Goal: Information Seeking & Learning: Learn about a topic

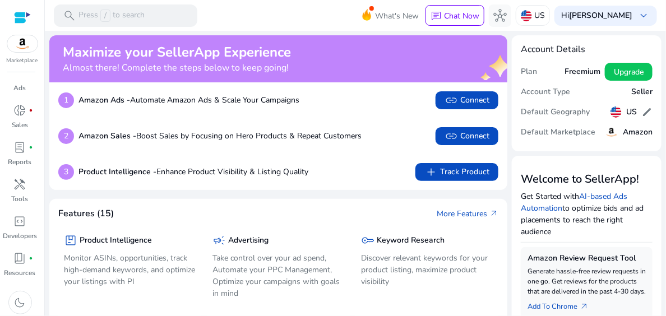
scroll to position [49, 0]
click at [18, 188] on span "handyman" at bounding box center [19, 187] width 13 height 13
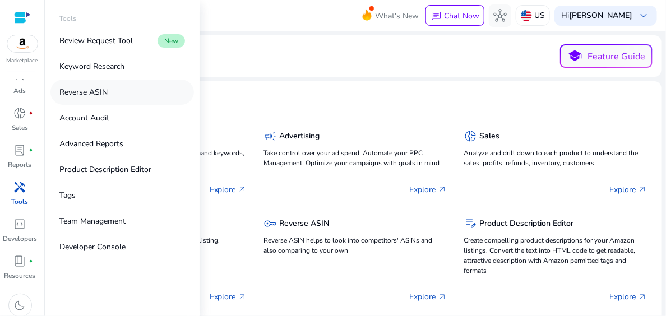
click at [91, 94] on p "Reverse ASIN" at bounding box center [83, 92] width 48 height 12
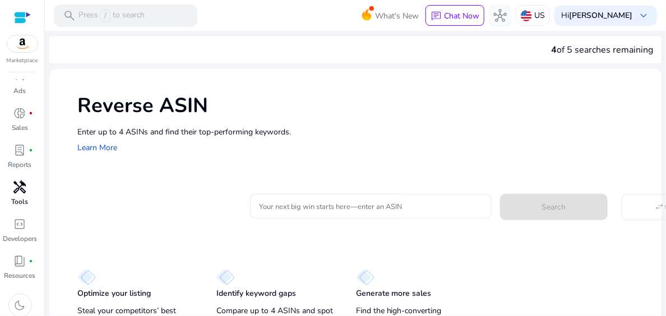
click at [168, 205] on div "Your next big win starts here—enter an ASIN Search swap_horiz Compare" at bounding box center [364, 204] width 575 height 27
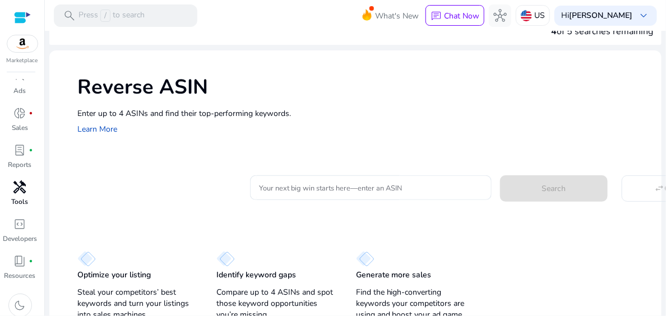
scroll to position [26, 0]
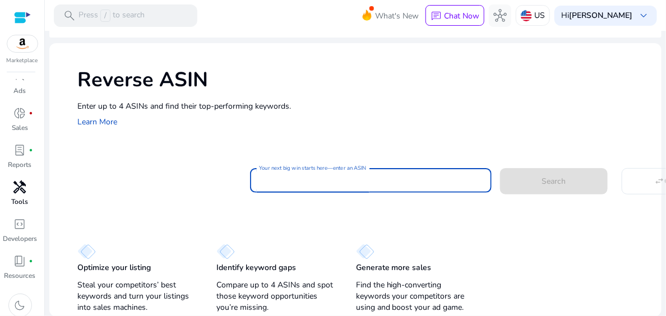
click at [284, 186] on div at bounding box center [371, 180] width 224 height 25
type input "**********"
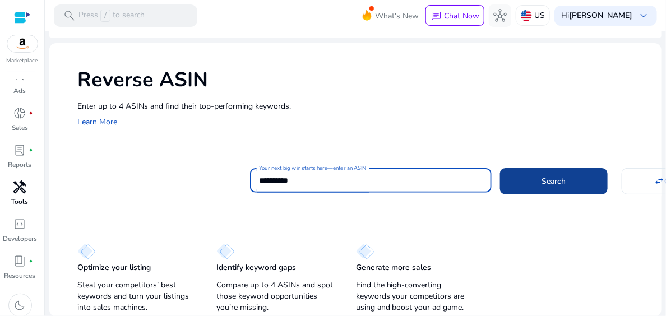
click at [537, 178] on span at bounding box center [554, 181] width 108 height 27
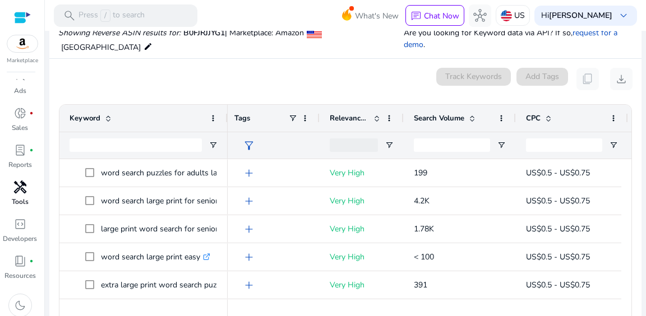
scroll to position [0, 0]
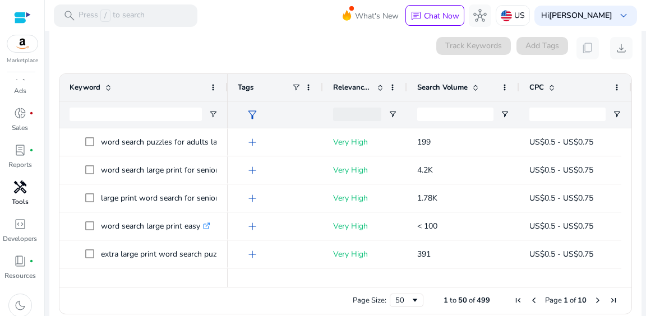
click at [621, 277] on div at bounding box center [626, 282] width 10 height 10
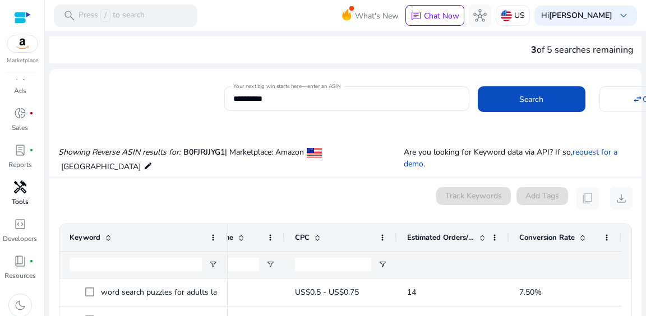
click at [346, 47] on div "3 of 5 searches remaining" at bounding box center [345, 49] width 592 height 27
click at [501, 95] on span at bounding box center [532, 99] width 108 height 27
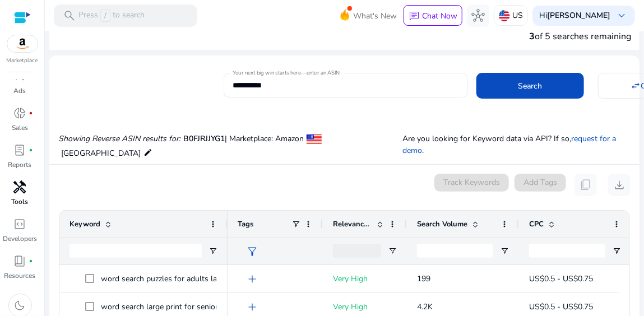
click at [431, 91] on div "**********" at bounding box center [346, 85] width 226 height 25
click at [108, 84] on div "**********" at bounding box center [339, 83] width 581 height 27
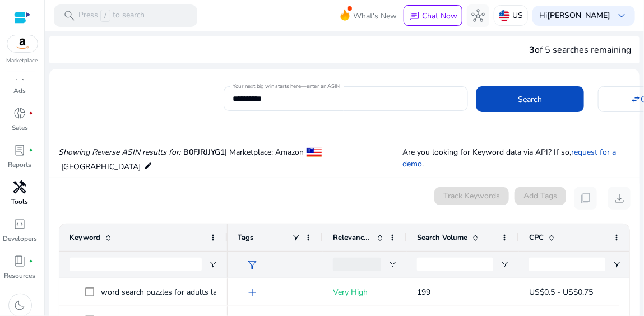
click at [372, 47] on div "3 of 5 searches remaining" at bounding box center [344, 49] width 590 height 27
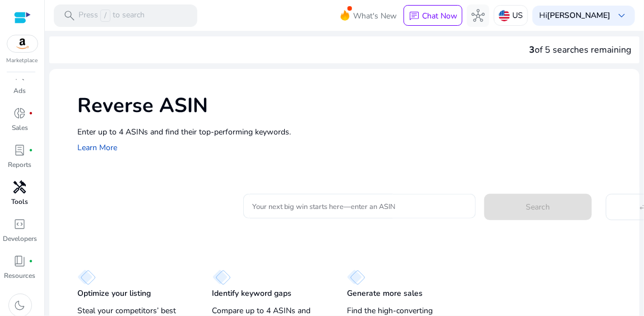
click at [276, 207] on input "Your next big win starts here—enter an ASIN" at bounding box center [359, 206] width 215 height 12
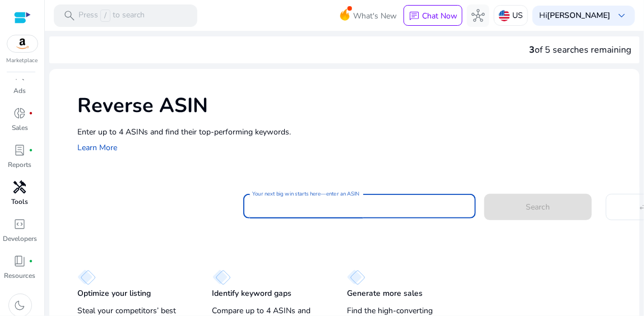
paste input "**********"
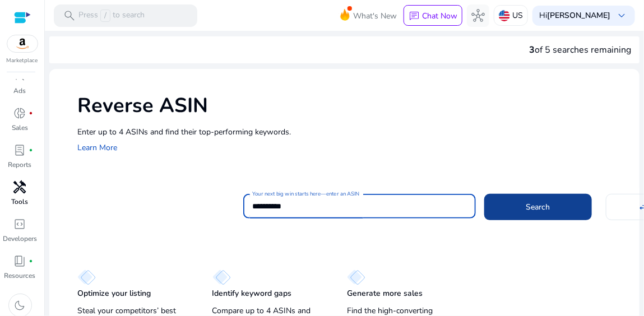
type input "**********"
click at [543, 215] on span at bounding box center [538, 206] width 108 height 27
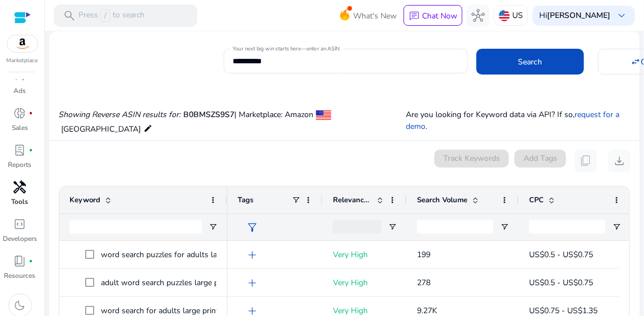
scroll to position [32, 0]
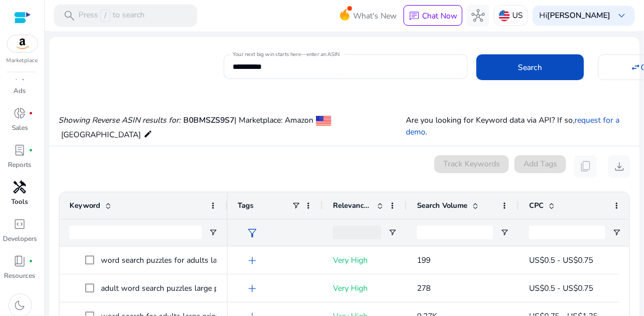
click at [86, 137] on p "Showing Reverse ASIN results for: B0BMSZS9S7 | Marketplace: Amazon United State…" at bounding box center [232, 127] width 348 height 26
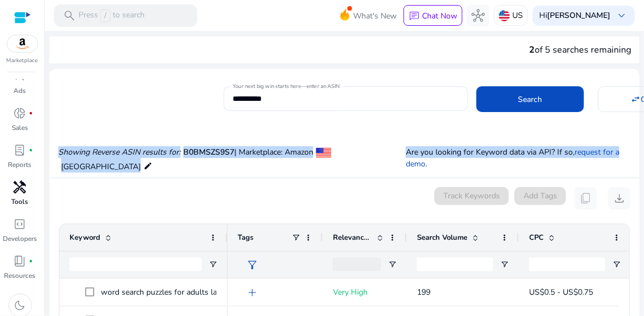
drag, startPoint x: 638, startPoint y: 117, endPoint x: 640, endPoint y: 141, distance: 24.2
click at [640, 141] on mat-sidenav-content "**********" at bounding box center [344, 158] width 599 height 316
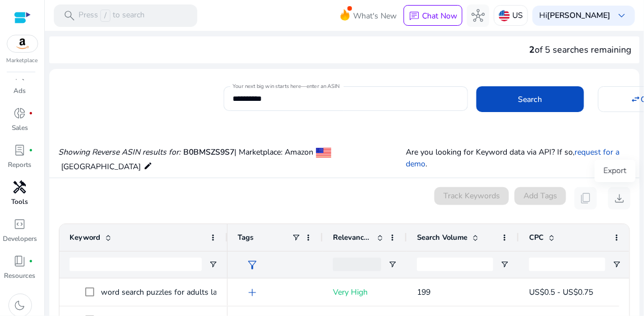
click at [603, 182] on div "Export" at bounding box center [615, 171] width 41 height 22
click at [616, 199] on span "download" at bounding box center [619, 198] width 13 height 13
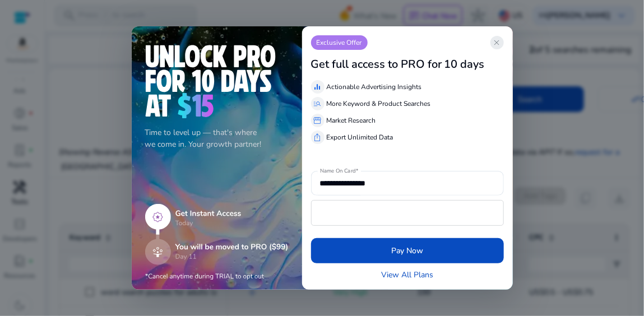
click at [493, 45] on span "close" at bounding box center [497, 42] width 9 height 9
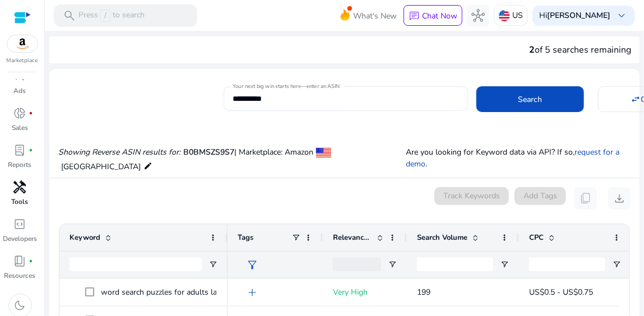
drag, startPoint x: 640, startPoint y: 101, endPoint x: 640, endPoint y: 187, distance: 85.8
click at [642, 129] on mat-sidenav-content "**********" at bounding box center [344, 158] width 599 height 316
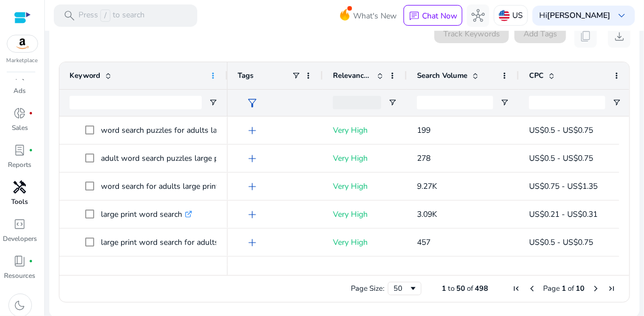
click at [213, 77] on span at bounding box center [213, 75] width 9 height 9
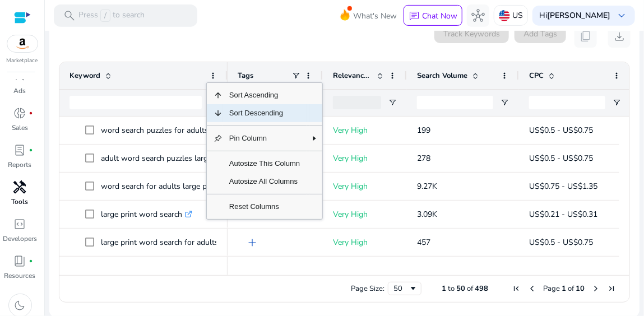
click at [240, 112] on span "Sort Descending" at bounding box center [265, 113] width 84 height 18
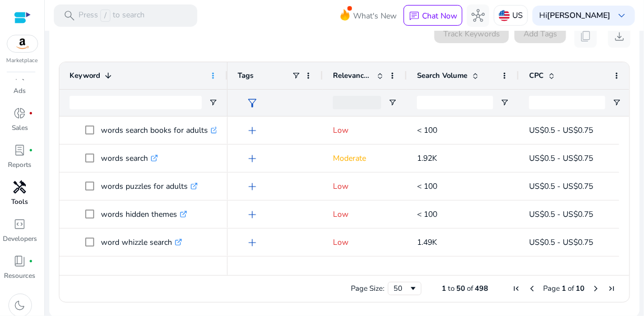
click at [213, 73] on span at bounding box center [213, 75] width 9 height 9
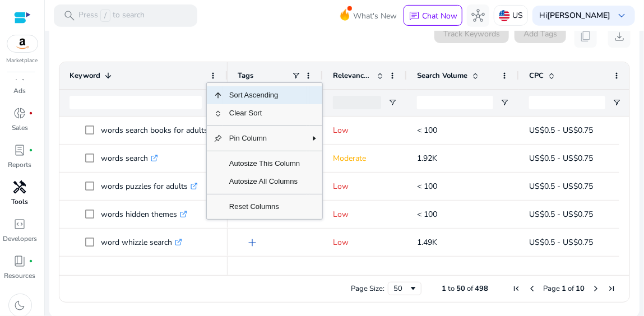
click at [217, 91] on span "Column Menu" at bounding box center [218, 95] width 9 height 9
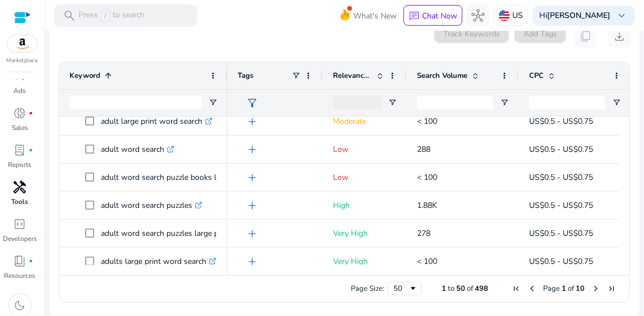
scroll to position [192, 0]
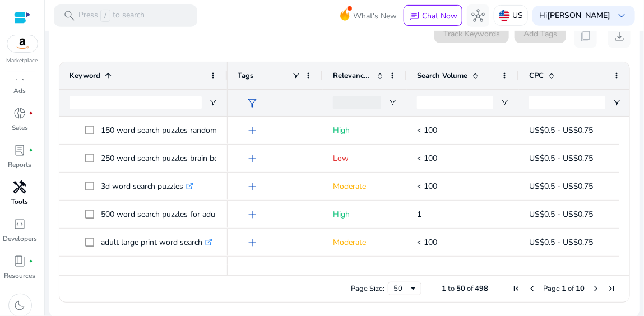
click at [476, 75] on span at bounding box center [475, 75] width 9 height 9
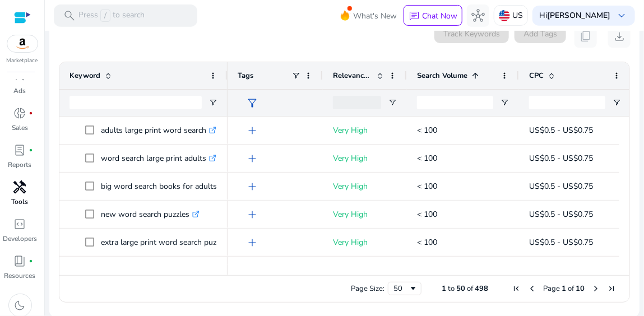
click at [475, 76] on span at bounding box center [475, 75] width 9 height 9
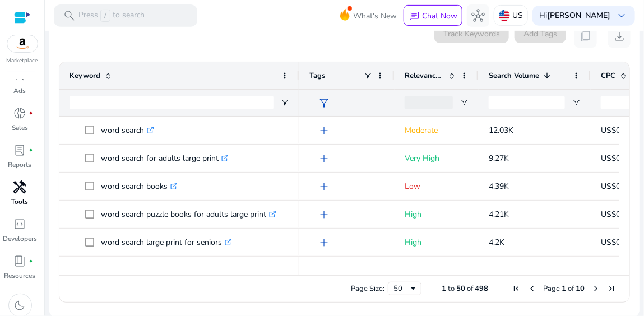
drag, startPoint x: 226, startPoint y: 85, endPoint x: 299, endPoint y: 89, distance: 73.6
click at [298, 90] on div "Keyword" at bounding box center [179, 89] width 240 height 54
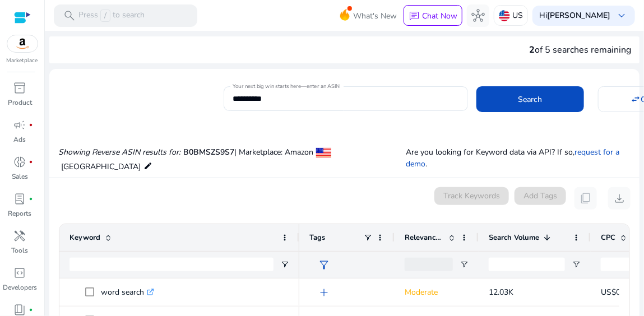
scroll to position [162, 0]
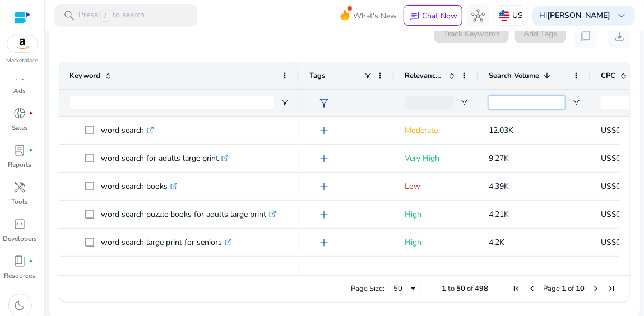
drag, startPoint x: 0, startPoint y: 0, endPoint x: 435, endPoint y: 338, distance: 550.9
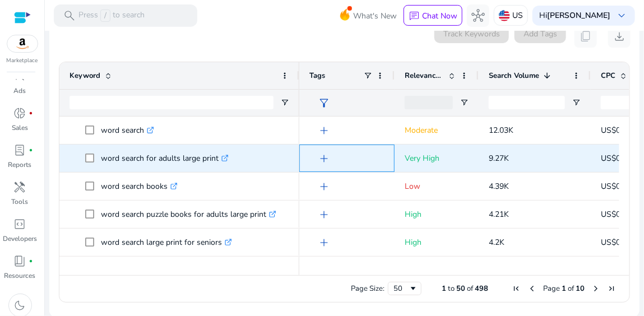
drag, startPoint x: 435, startPoint y: 338, endPoint x: 392, endPoint y: 156, distance: 186.6
click at [392, 156] on div "add" at bounding box center [346, 158] width 95 height 27
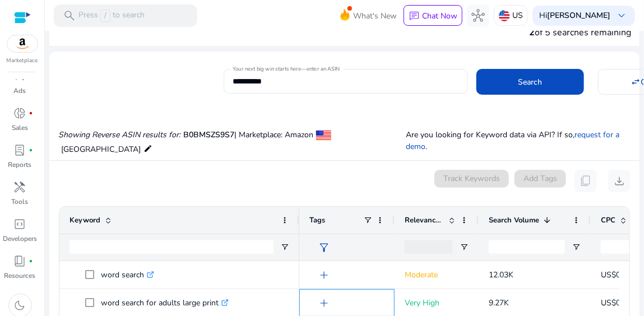
scroll to position [0, 0]
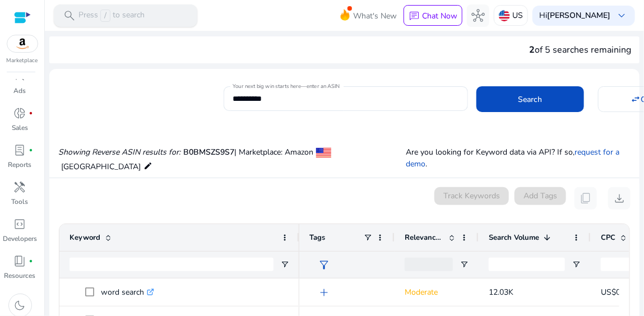
click at [123, 17] on p "Press / to search" at bounding box center [111, 16] width 66 height 12
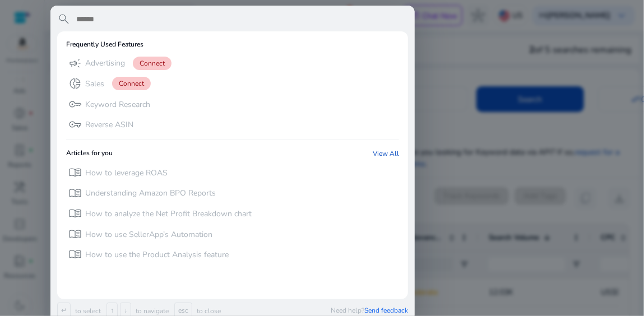
click at [446, 59] on div at bounding box center [322, 158] width 644 height 316
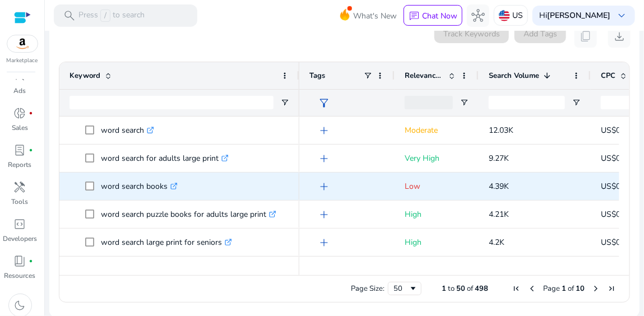
scroll to position [107, 0]
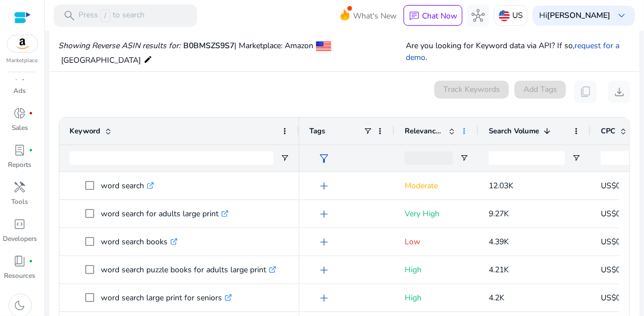
click at [466, 131] on span at bounding box center [464, 131] width 9 height 9
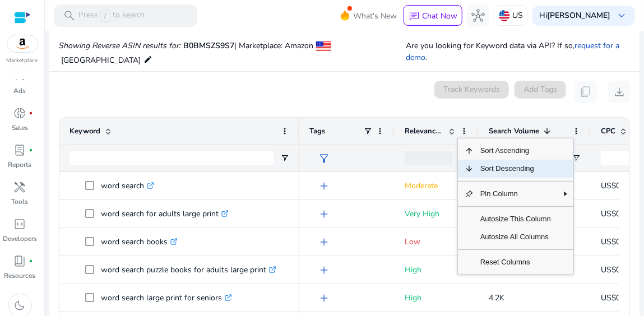
click at [476, 169] on span "Sort Descending" at bounding box center [516, 169] width 84 height 18
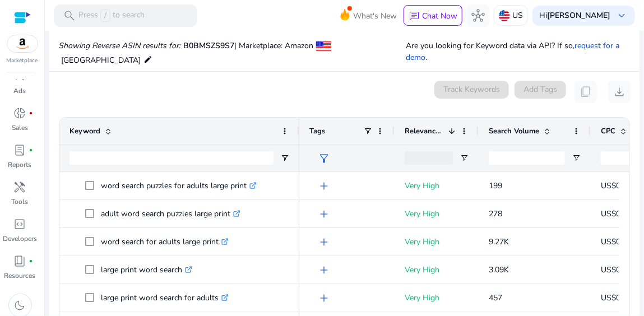
click at [547, 131] on span at bounding box center [547, 131] width 9 height 9
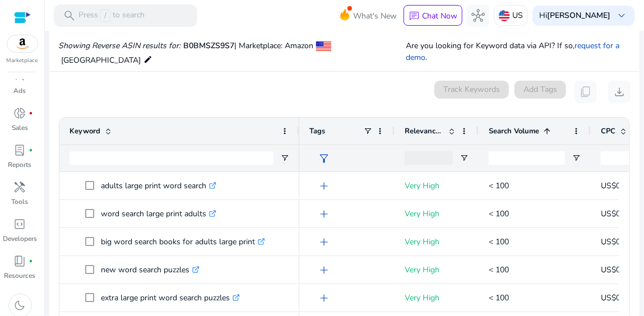
click at [547, 131] on span at bounding box center [547, 131] width 9 height 9
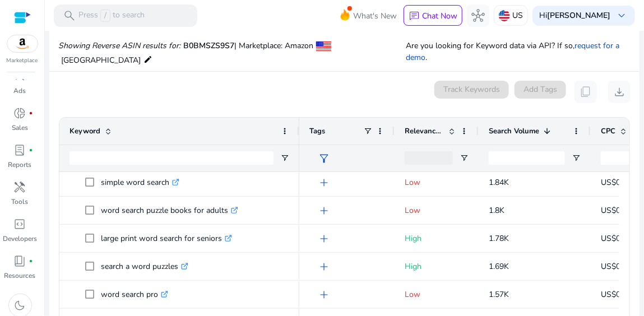
scroll to position [418, 0]
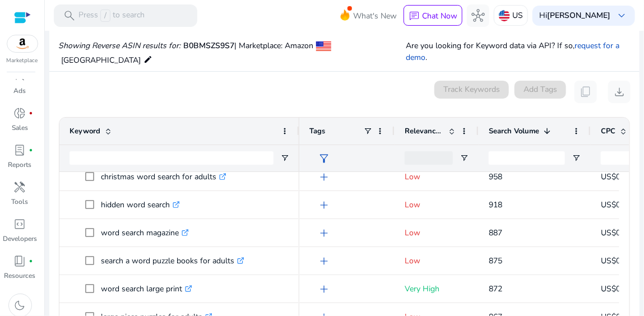
drag, startPoint x: 626, startPoint y: 278, endPoint x: 628, endPoint y: 284, distance: 6.0
click at [627, 285] on ag-grid-angular "Press SPACE to select this row. Drag here to set row groups Drag here to set co…" at bounding box center [344, 238] width 589 height 252
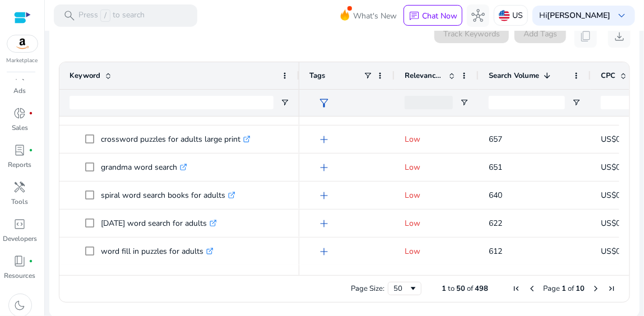
click at [593, 289] on span "Next Page" at bounding box center [595, 288] width 9 height 9
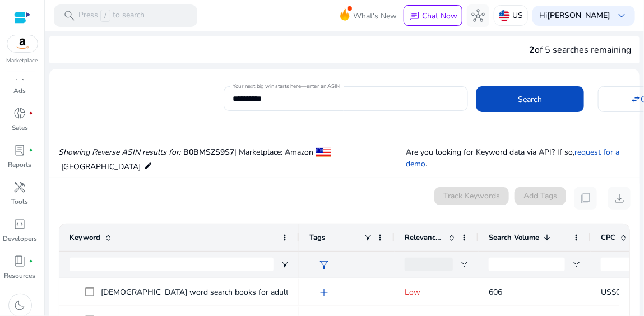
scroll to position [162, 0]
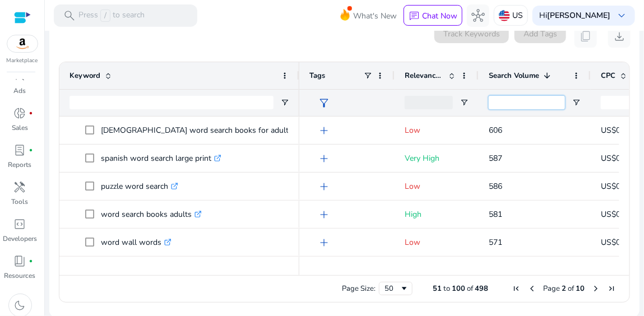
click at [499, 101] on input "Search Volume Filter Input" at bounding box center [527, 102] width 76 height 13
click at [437, 104] on div at bounding box center [429, 102] width 48 height 13
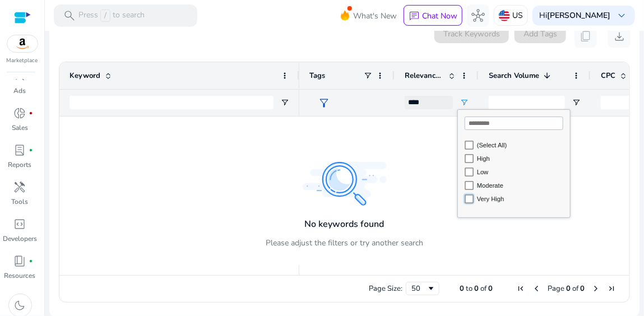
type input "**********"
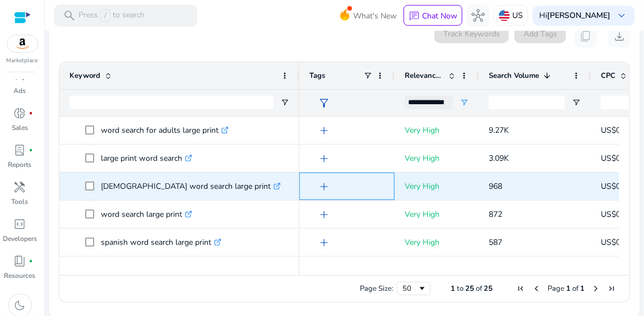
click at [354, 184] on div "add" at bounding box center [350, 186] width 70 height 21
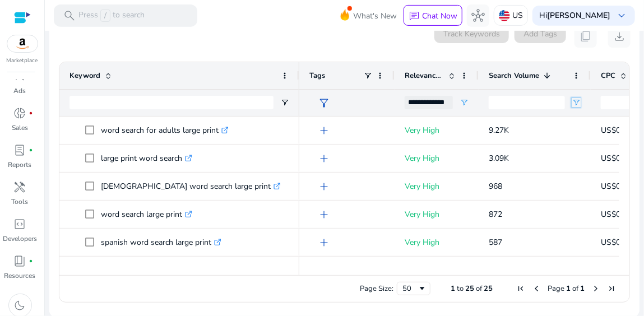
click at [576, 98] on span "Open Filter Menu" at bounding box center [576, 102] width 9 height 9
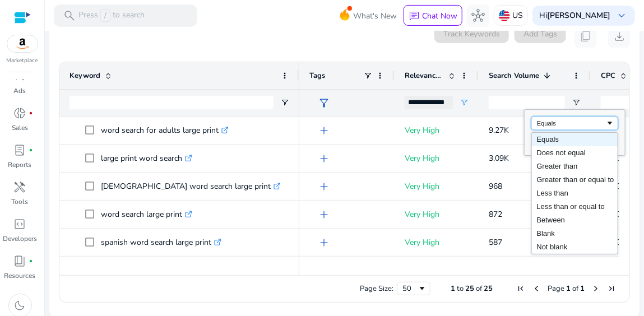
click at [608, 122] on span "Filtering operator" at bounding box center [609, 123] width 9 height 9
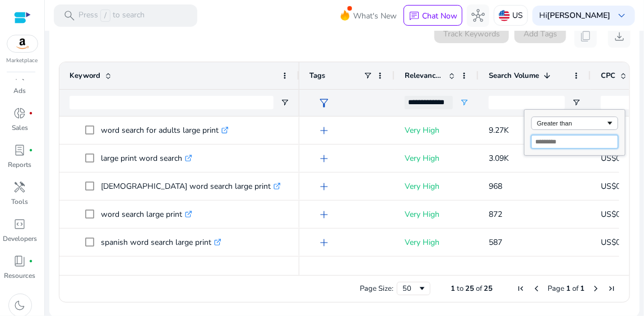
click at [570, 141] on input "Filter Value" at bounding box center [574, 141] width 87 height 13
type input "*"
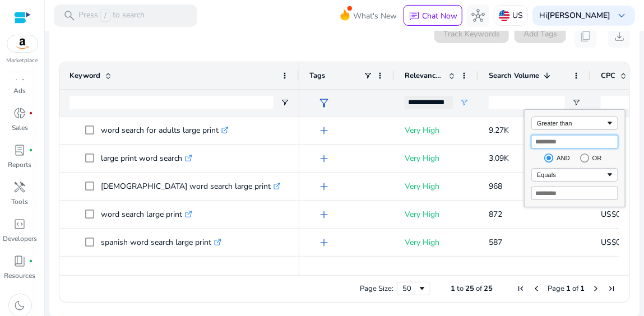
type input "*"
click at [549, 144] on input "***" at bounding box center [574, 141] width 87 height 13
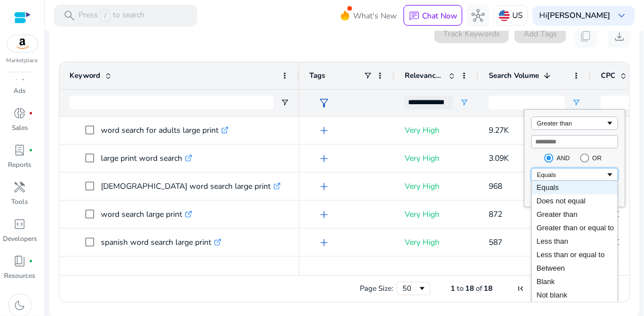
click at [609, 173] on span "Filtering operator" at bounding box center [609, 174] width 9 height 9
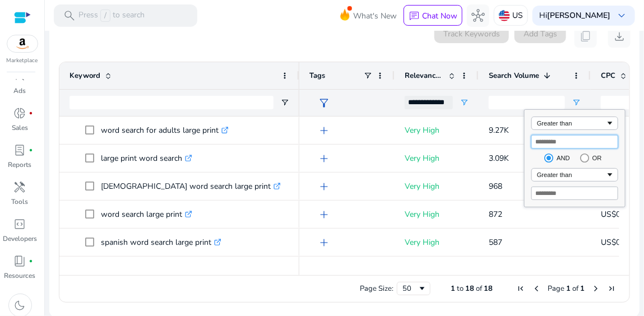
click at [558, 144] on input "*" at bounding box center [574, 141] width 87 height 13
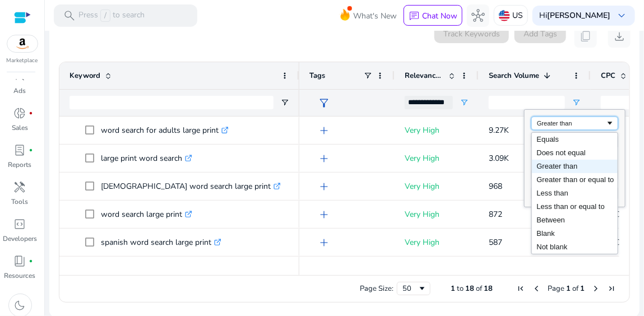
click at [607, 121] on span "Filtering operator" at bounding box center [609, 123] width 9 height 9
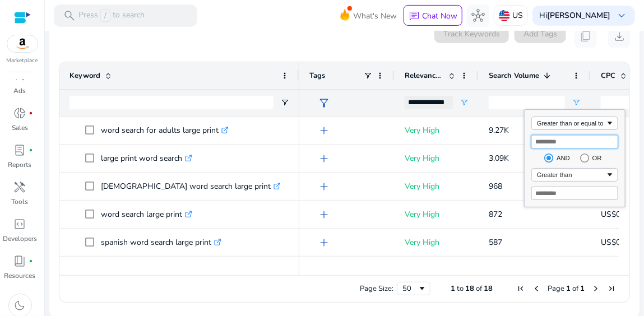
click at [541, 141] on input "*" at bounding box center [574, 141] width 87 height 13
type input "***"
type input "*"
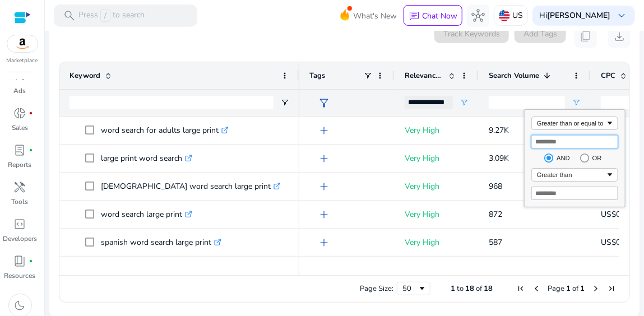
type input "*"
type input "****"
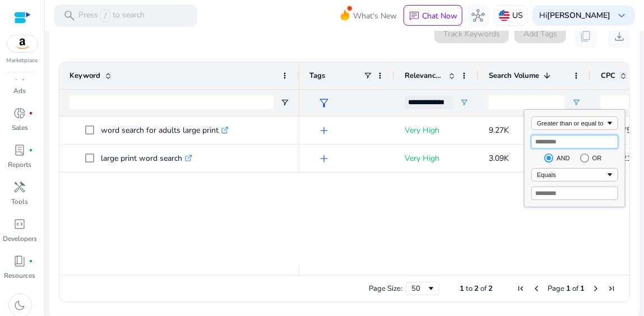
drag, startPoint x: 550, startPoint y: 141, endPoint x: 527, endPoint y: 141, distance: 22.4
click at [527, 141] on div "Greater than or equal to **** AND OR Equals" at bounding box center [575, 158] width 100 height 97
type input "***"
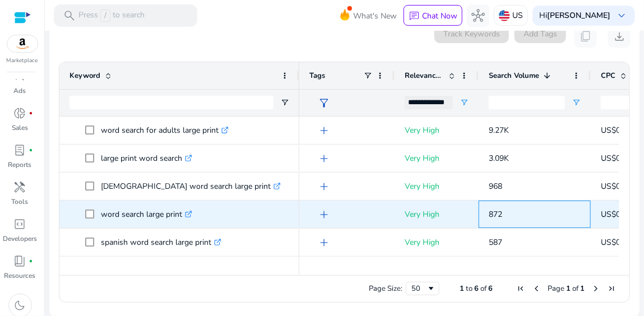
click at [542, 218] on p "872" at bounding box center [535, 214] width 92 height 23
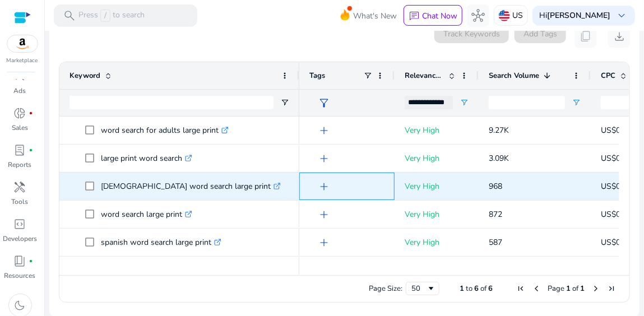
click at [326, 182] on span "add" at bounding box center [323, 186] width 13 height 13
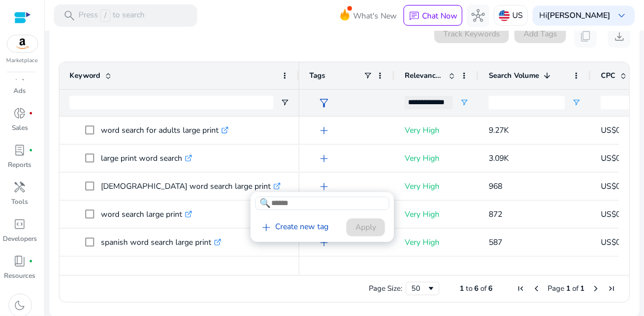
click at [326, 182] on div at bounding box center [322, 158] width 644 height 316
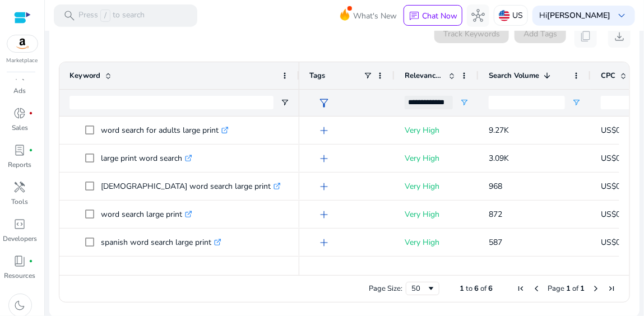
click at [547, 76] on span at bounding box center [547, 75] width 9 height 9
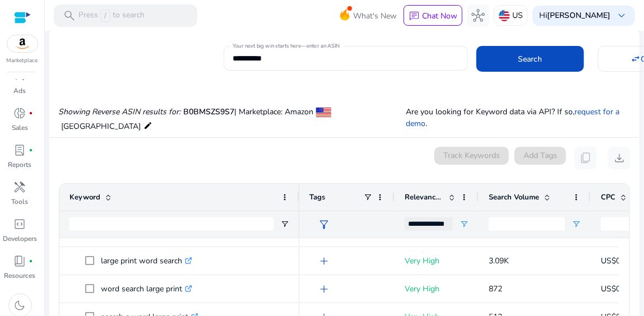
scroll to position [18, 0]
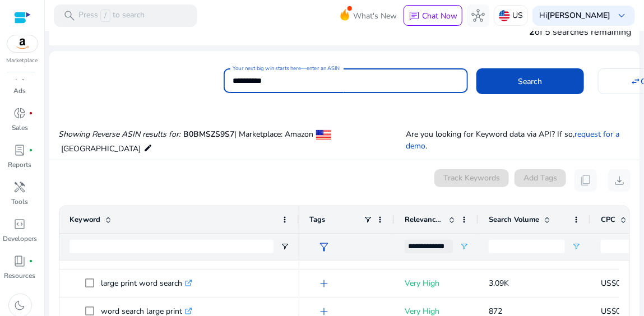
drag, startPoint x: 287, startPoint y: 81, endPoint x: 184, endPoint y: 76, distance: 103.3
click at [184, 76] on div "**********" at bounding box center [339, 79] width 581 height 27
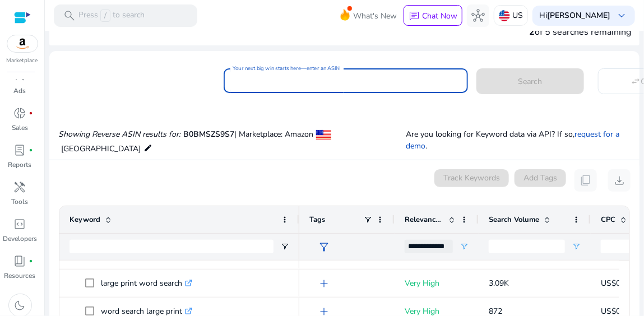
paste input "**********"
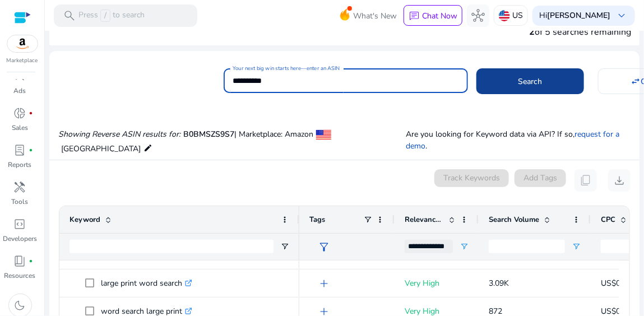
type input "**********"
click at [550, 77] on span at bounding box center [530, 81] width 108 height 27
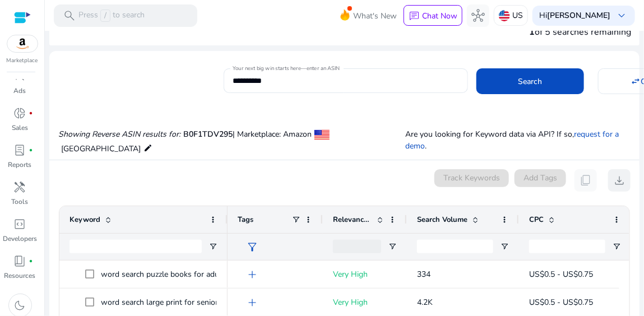
scroll to position [119, 0]
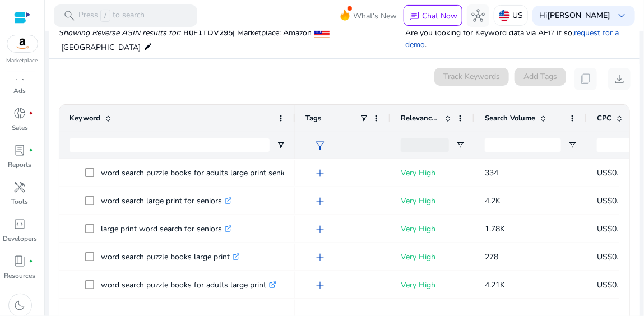
drag, startPoint x: 224, startPoint y: 108, endPoint x: 297, endPoint y: 113, distance: 73.0
click at [293, 108] on div at bounding box center [295, 118] width 4 height 27
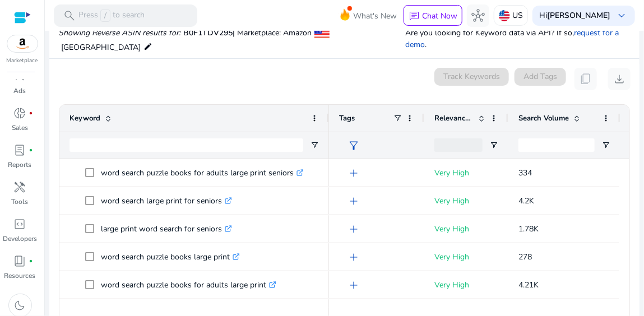
drag, startPoint x: 293, startPoint y: 112, endPoint x: 326, endPoint y: 123, distance: 34.6
click at [327, 123] on div at bounding box center [328, 118] width 4 height 27
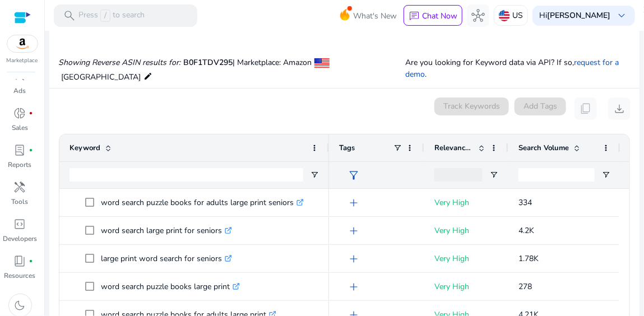
scroll to position [90, 0]
click at [622, 191] on div at bounding box center [624, 262] width 10 height 149
drag, startPoint x: 626, startPoint y: 190, endPoint x: 626, endPoint y: 197, distance: 6.7
click at [626, 197] on ag-grid-angular "Press ENTER to sort. Press ALT DOWN to open column menu. Press CTRL ENTER to op…" at bounding box center [344, 254] width 589 height 252
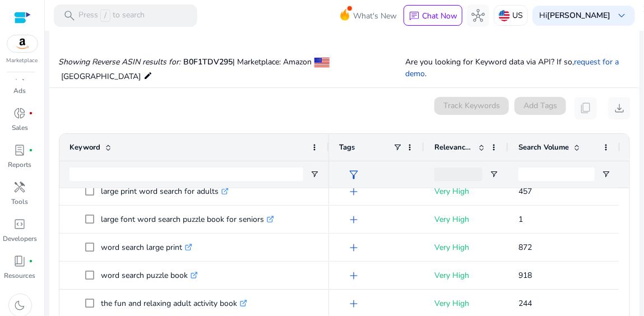
scroll to position [0, 0]
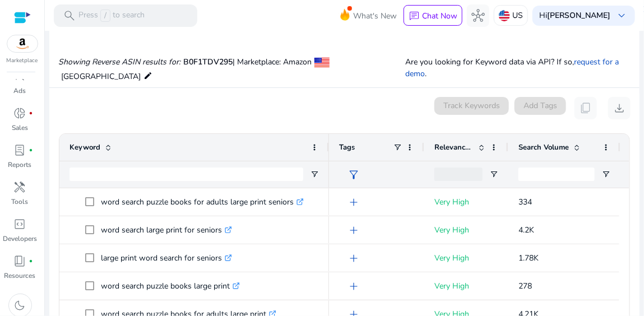
click at [575, 149] on span at bounding box center [576, 147] width 9 height 9
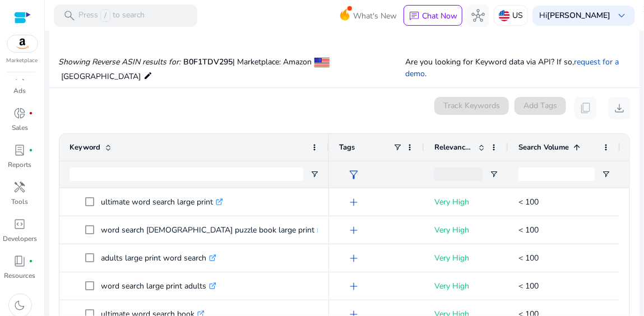
click at [575, 143] on span at bounding box center [576, 147] width 9 height 9
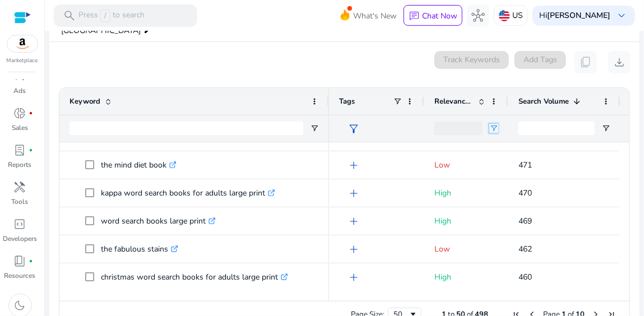
click at [495, 126] on span "Open Filter Menu" at bounding box center [493, 128] width 9 height 9
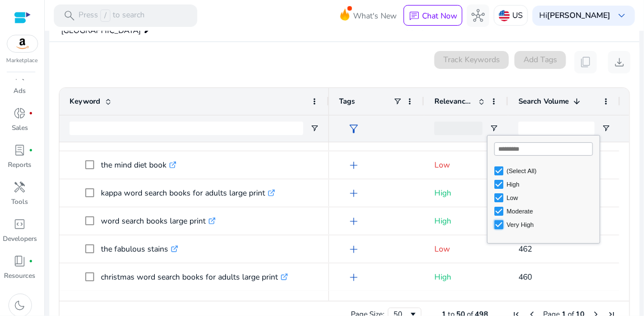
type input "**********"
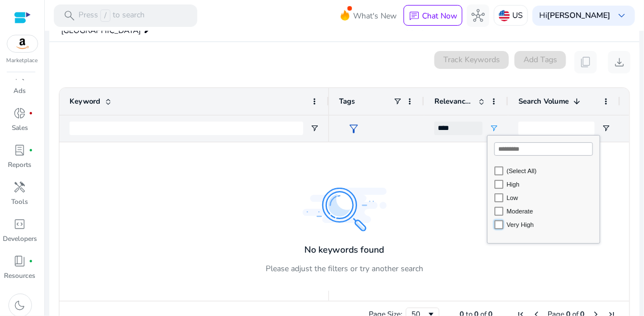
type input "**********"
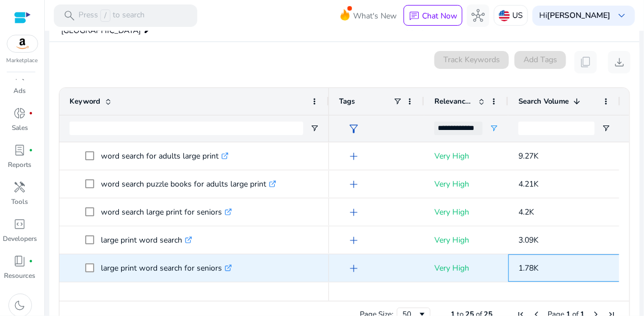
click at [594, 260] on p "1.78K" at bounding box center [565, 268] width 92 height 23
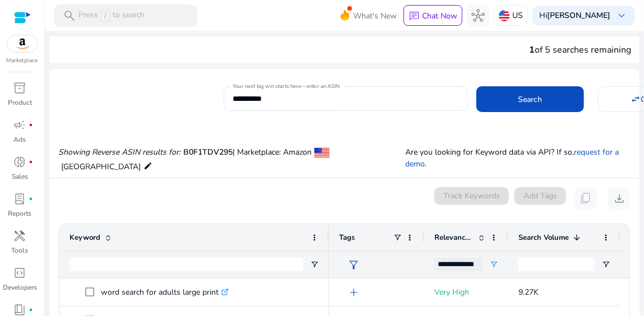
scroll to position [49, 0]
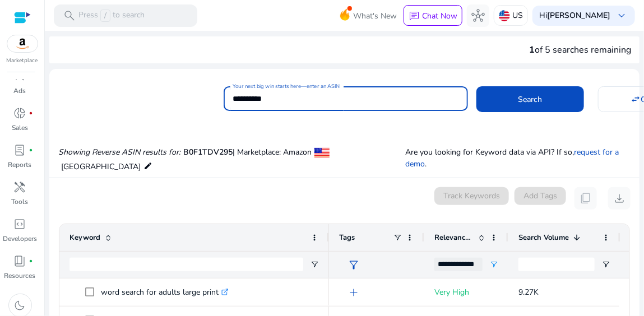
drag, startPoint x: 290, startPoint y: 96, endPoint x: 201, endPoint y: 86, distance: 89.7
click at [201, 86] on div "**********" at bounding box center [339, 97] width 581 height 27
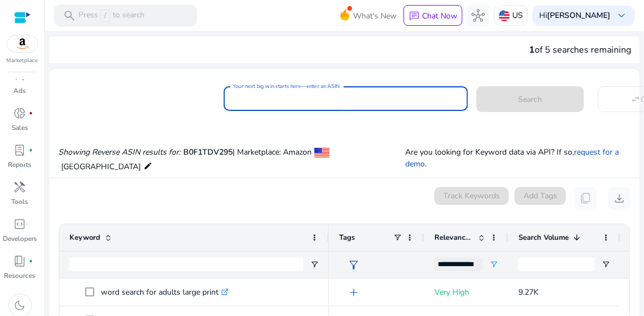
paste input "**********"
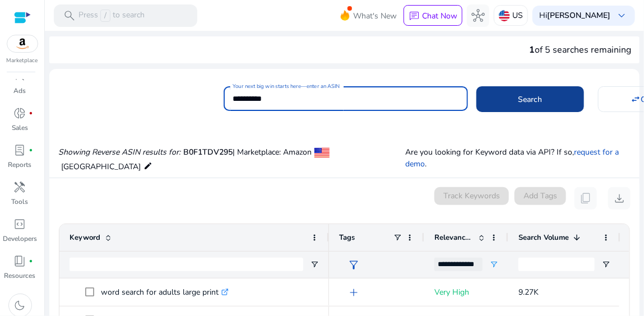
type input "**********"
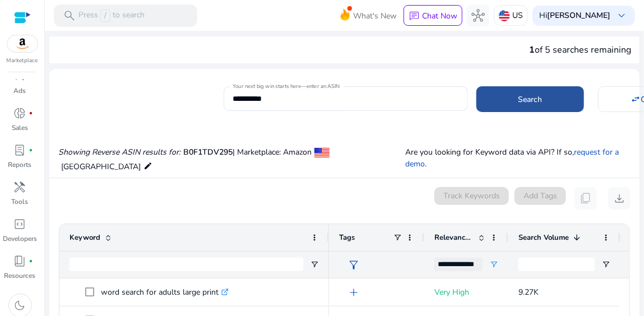
click at [512, 100] on span at bounding box center [530, 99] width 108 height 27
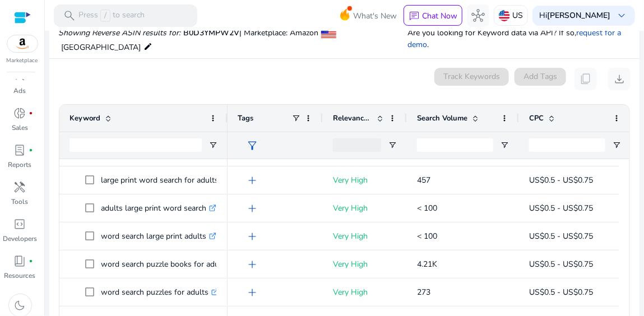
scroll to position [0, 0]
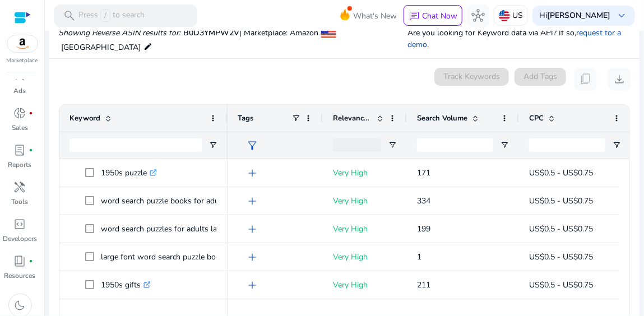
click at [475, 114] on span at bounding box center [475, 118] width 9 height 9
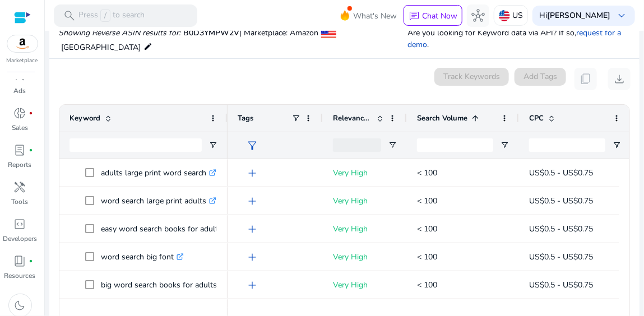
click at [476, 118] on span at bounding box center [475, 118] width 9 height 9
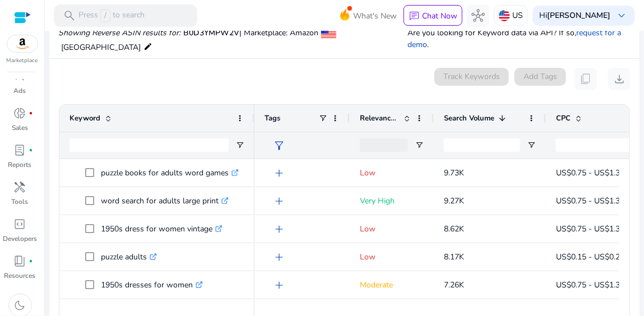
drag, startPoint x: 225, startPoint y: 109, endPoint x: 252, endPoint y: 111, distance: 27.0
click at [252, 111] on div at bounding box center [254, 118] width 4 height 27
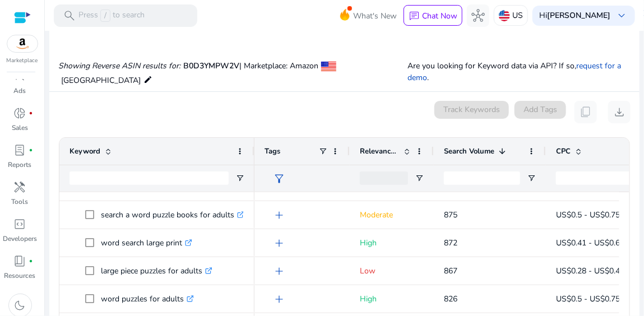
click at [409, 150] on span at bounding box center [406, 151] width 9 height 9
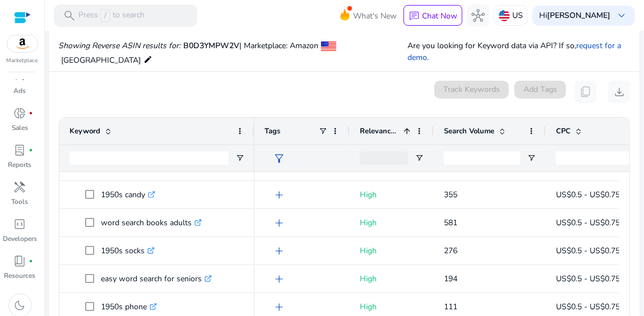
drag, startPoint x: 394, startPoint y: 138, endPoint x: 409, endPoint y: 135, distance: 16.1
click at [394, 138] on div "Relevance Score 1" at bounding box center [386, 131] width 52 height 21
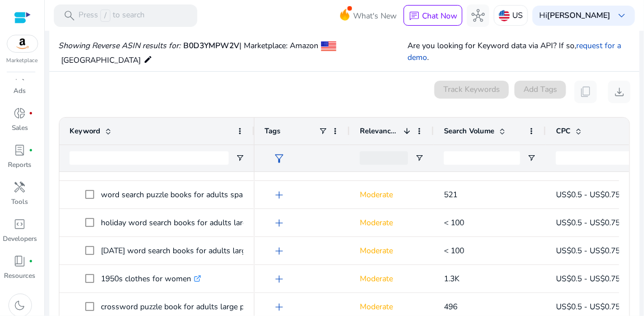
click at [401, 154] on div at bounding box center [384, 157] width 48 height 13
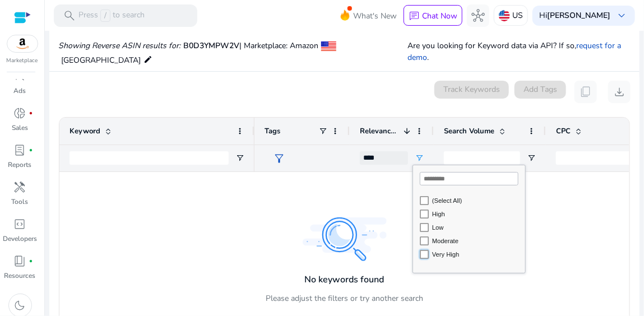
type input "**********"
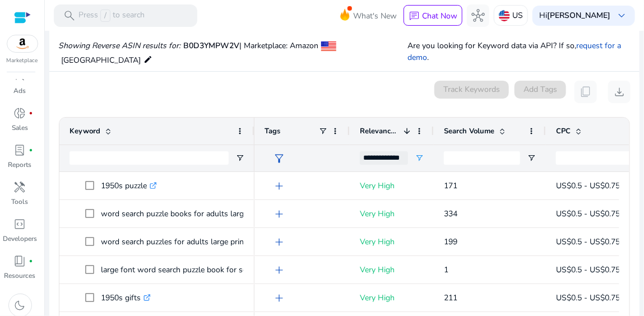
click at [635, 131] on mat-card "0 keyword(s) selected Track Keywords Add Tags content_copy download 1 to 25 of …" at bounding box center [344, 222] width 590 height 301
click at [250, 126] on div "Keyword" at bounding box center [156, 131] width 195 height 27
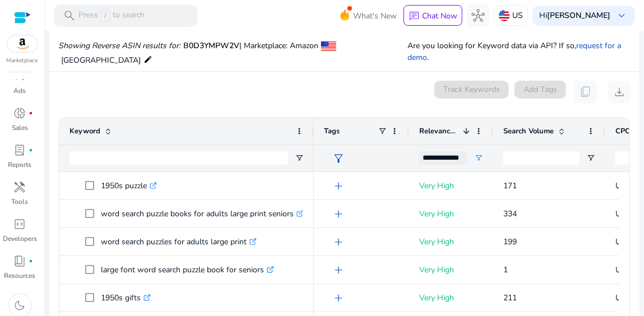
drag, startPoint x: 252, startPoint y: 122, endPoint x: 312, endPoint y: 128, distance: 59.7
click at [312, 128] on div at bounding box center [313, 131] width 4 height 27
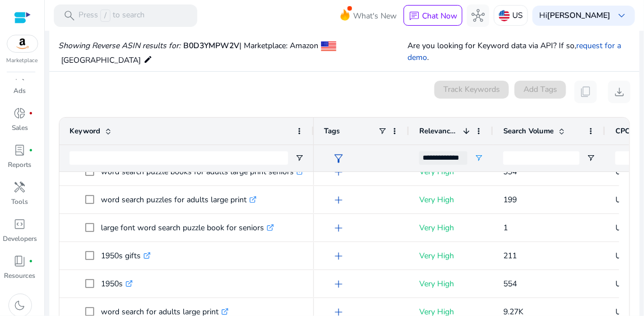
scroll to position [57, 0]
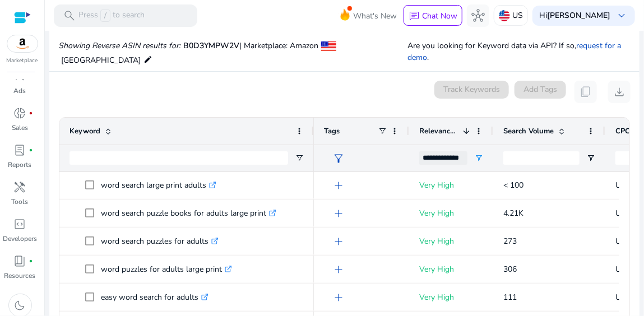
scroll to position [280, 0]
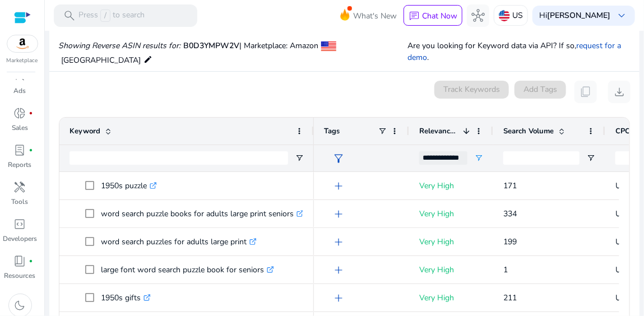
click at [564, 129] on span at bounding box center [561, 131] width 9 height 9
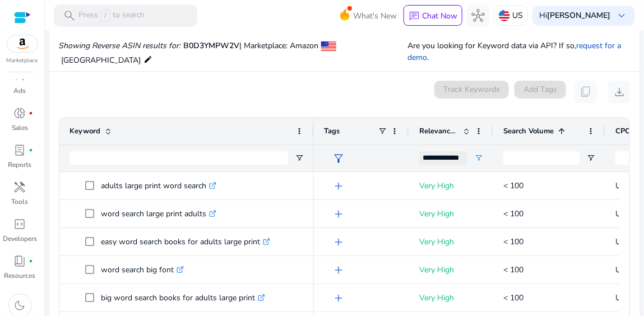
click at [562, 132] on span at bounding box center [561, 131] width 9 height 9
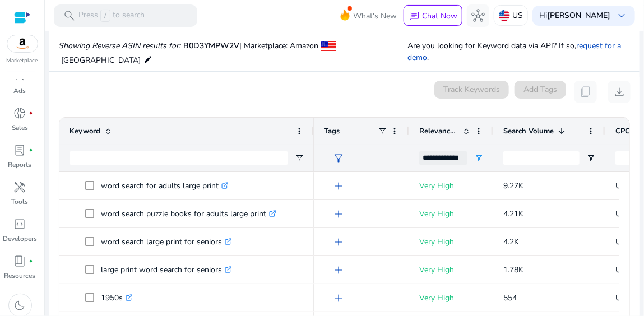
click at [453, 158] on div "**********" at bounding box center [443, 157] width 48 height 13
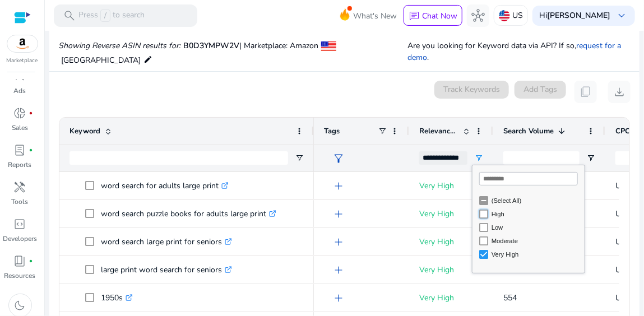
type input "**********"
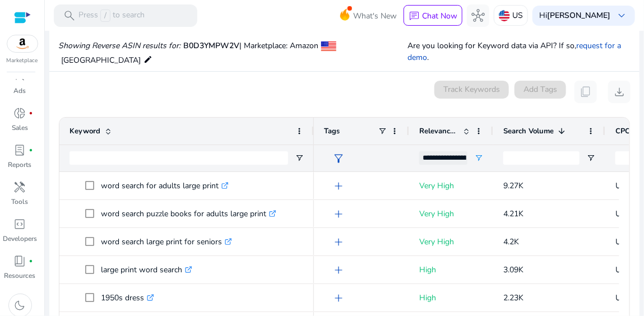
click at [614, 261] on div "word search for adults large print .st0{fill:#2c8af8} word search puzzle books …" at bounding box center [344, 246] width 570 height 149
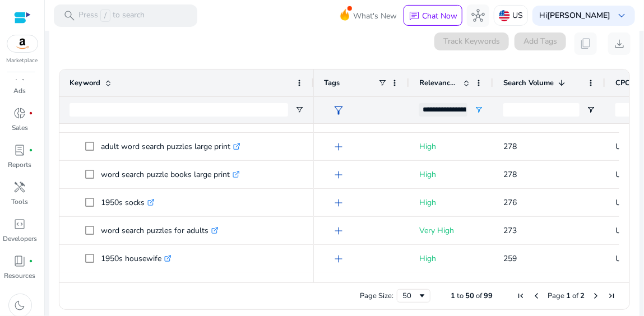
scroll to position [161, 0]
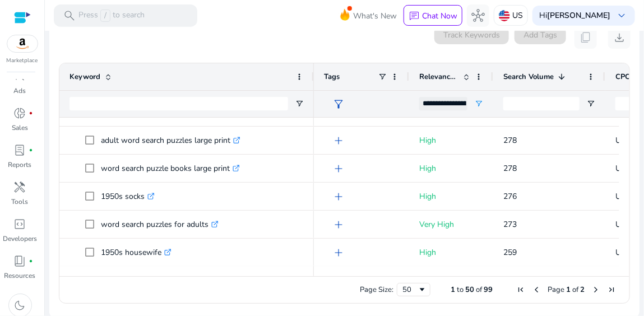
click at [592, 286] on span "Next Page" at bounding box center [595, 289] width 9 height 9
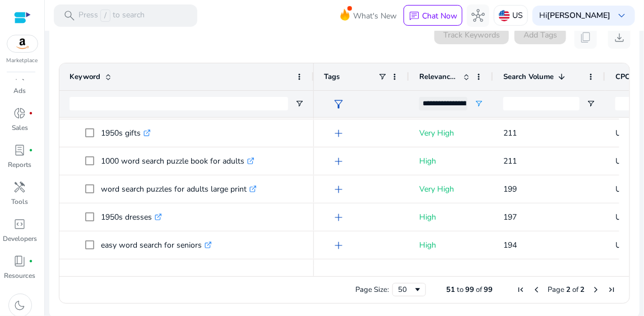
scroll to position [33, 0]
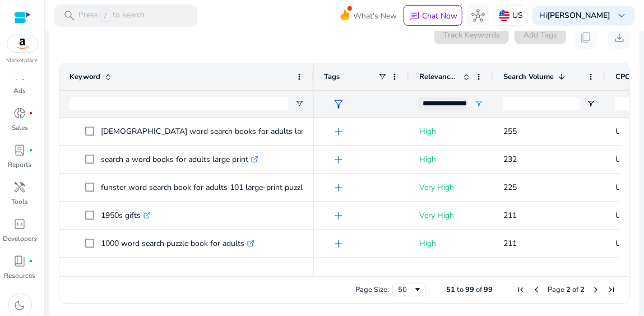
drag, startPoint x: 621, startPoint y: 122, endPoint x: 630, endPoint y: 127, distance: 10.8
click at [622, 129] on div at bounding box center [624, 192] width 10 height 149
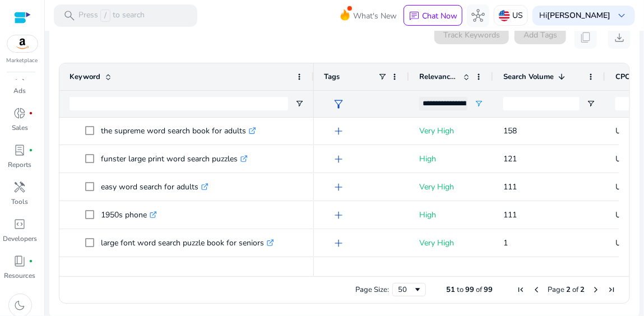
scroll to position [288, 0]
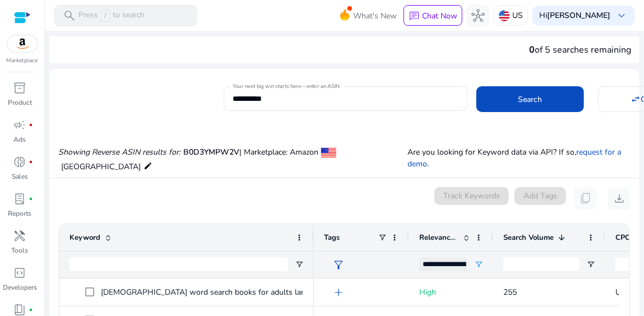
scroll to position [288, 0]
